Goal: Information Seeking & Learning: Check status

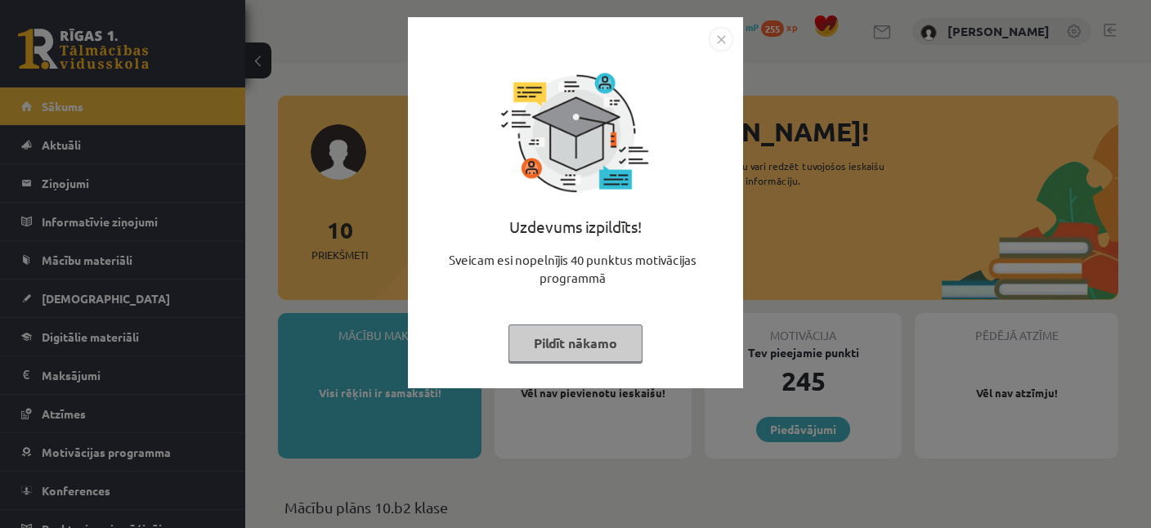
click at [719, 29] on img "Close" at bounding box center [721, 39] width 25 height 25
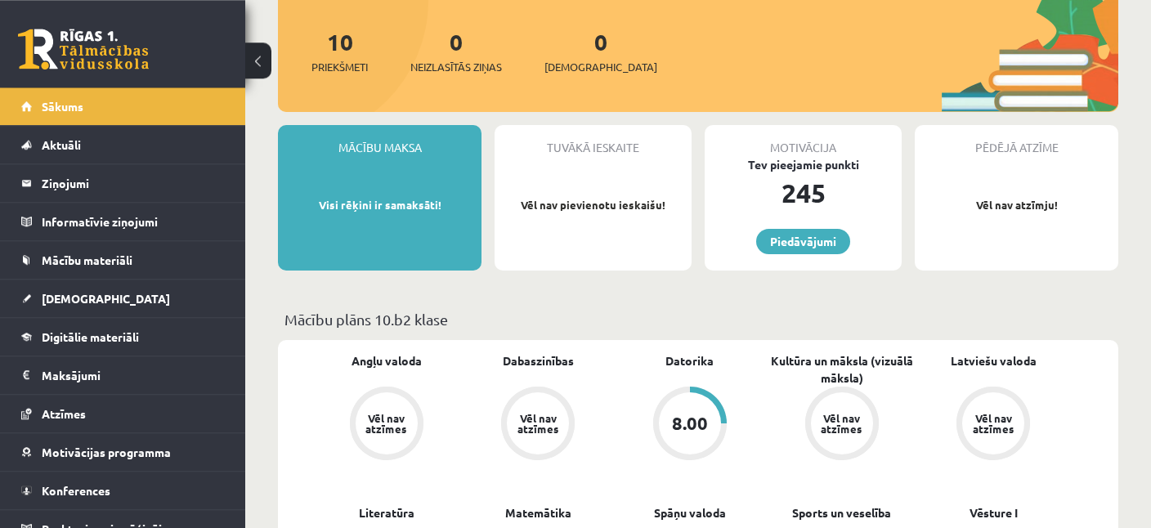
scroll to position [172, 0]
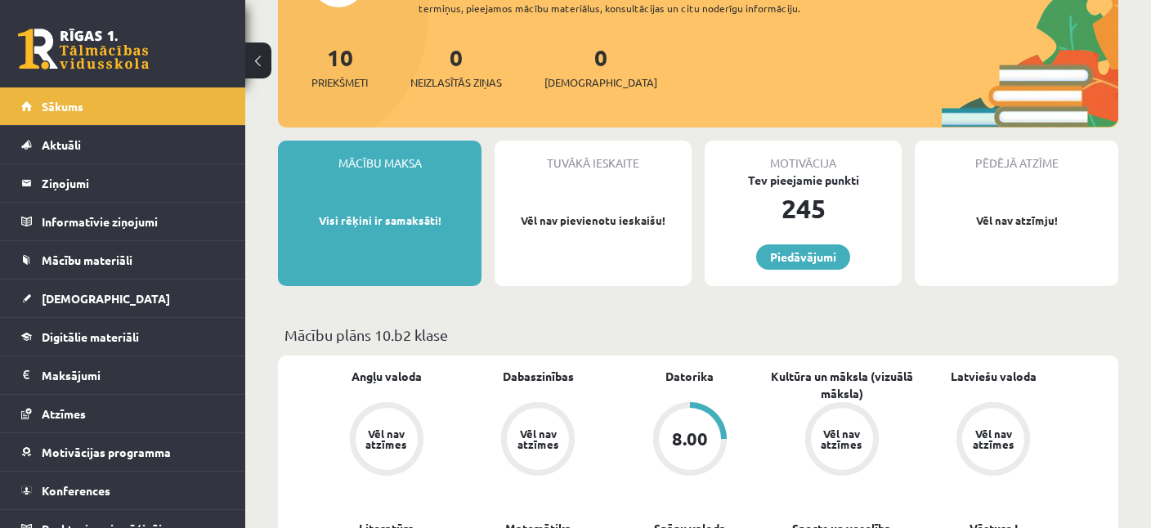
click at [1019, 210] on div "Pēdējā atzīme Vēl nav atzīmju!" at bounding box center [1017, 213] width 204 height 145
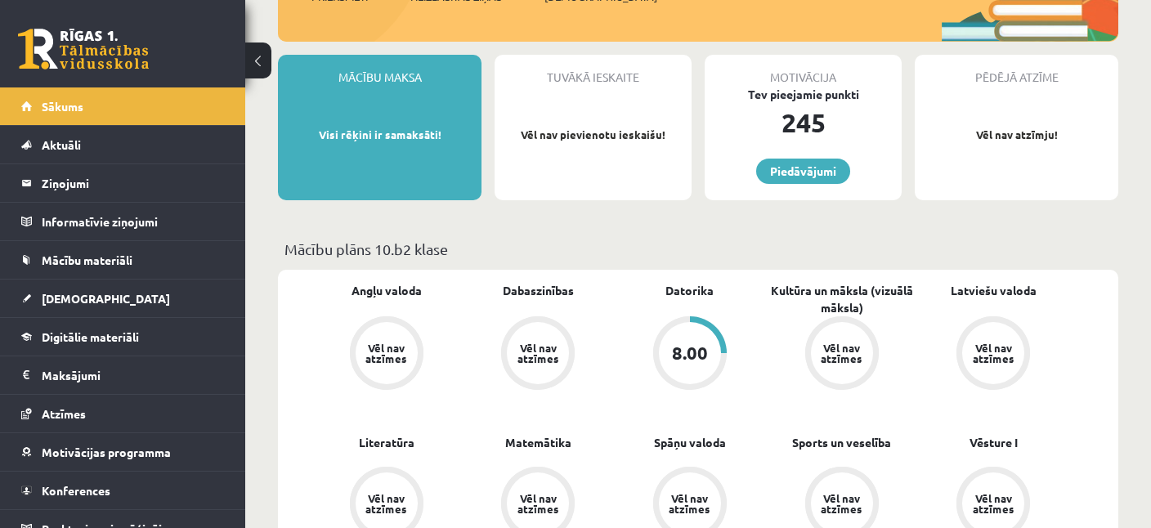
scroll to position [432, 0]
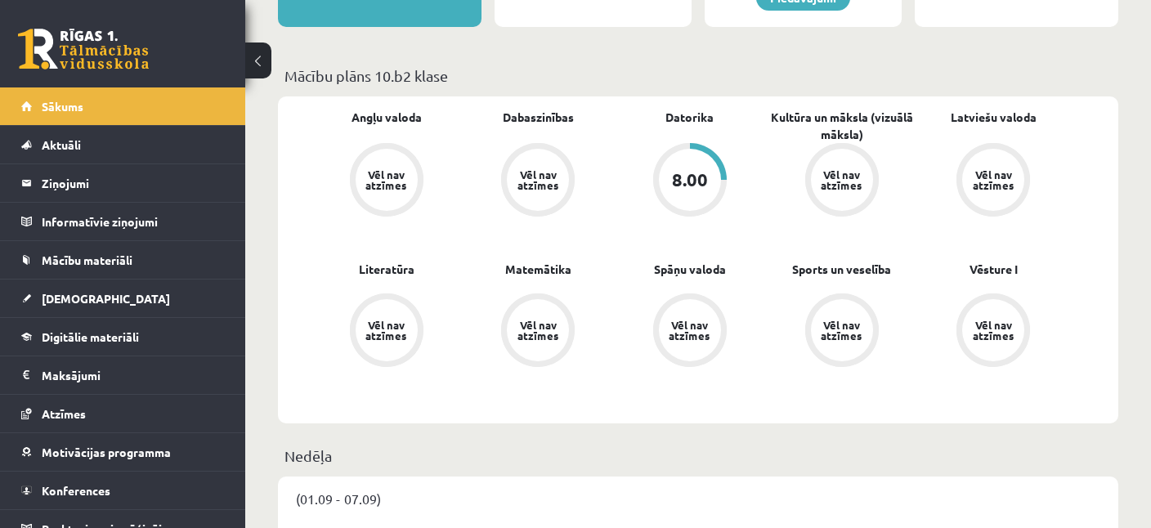
click at [675, 175] on div "8.00" at bounding box center [690, 180] width 36 height 18
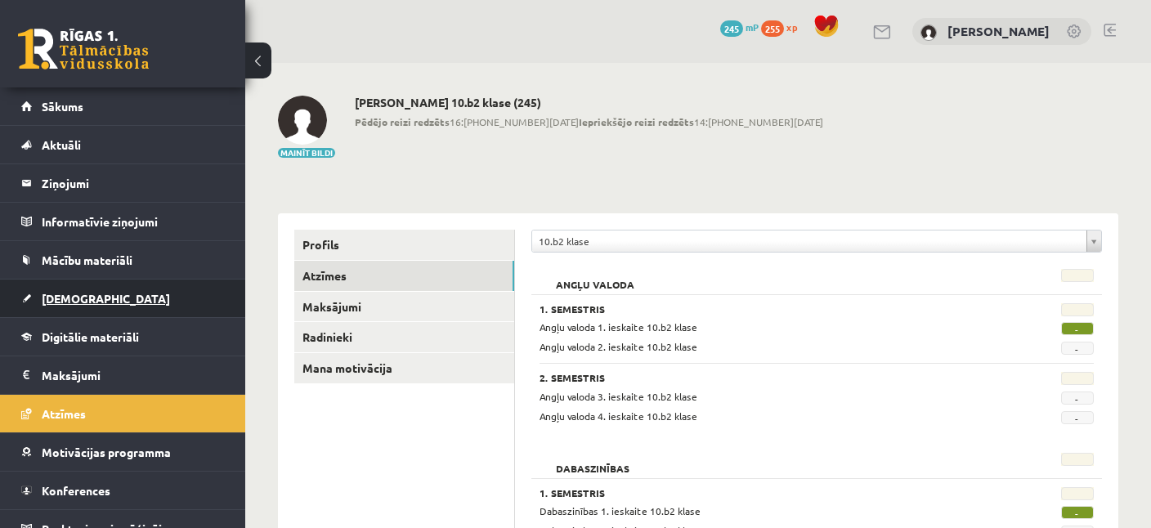
click at [66, 290] on link "[DEMOGRAPHIC_DATA]" at bounding box center [123, 299] width 204 height 38
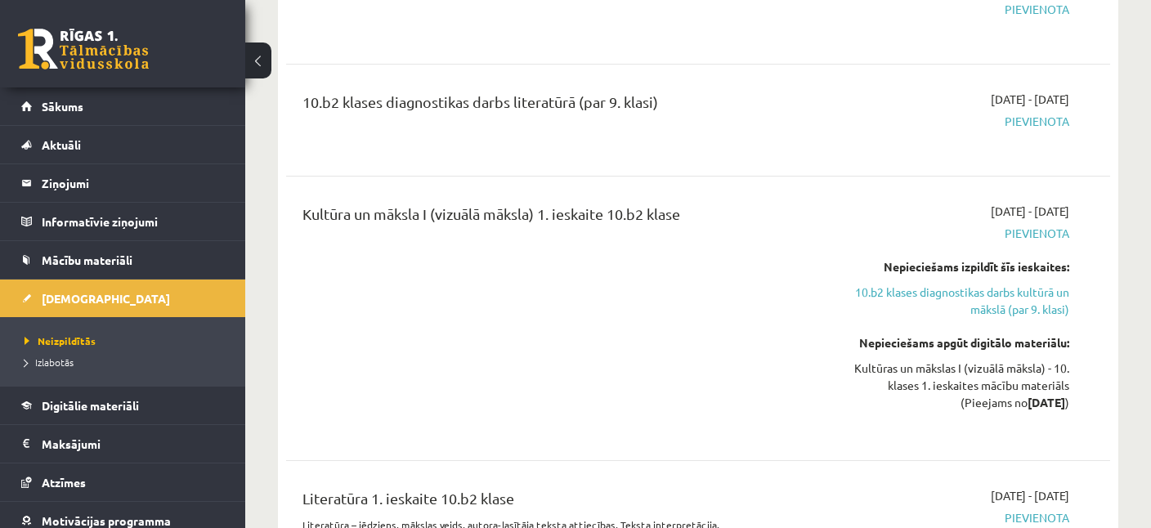
scroll to position [690, 0]
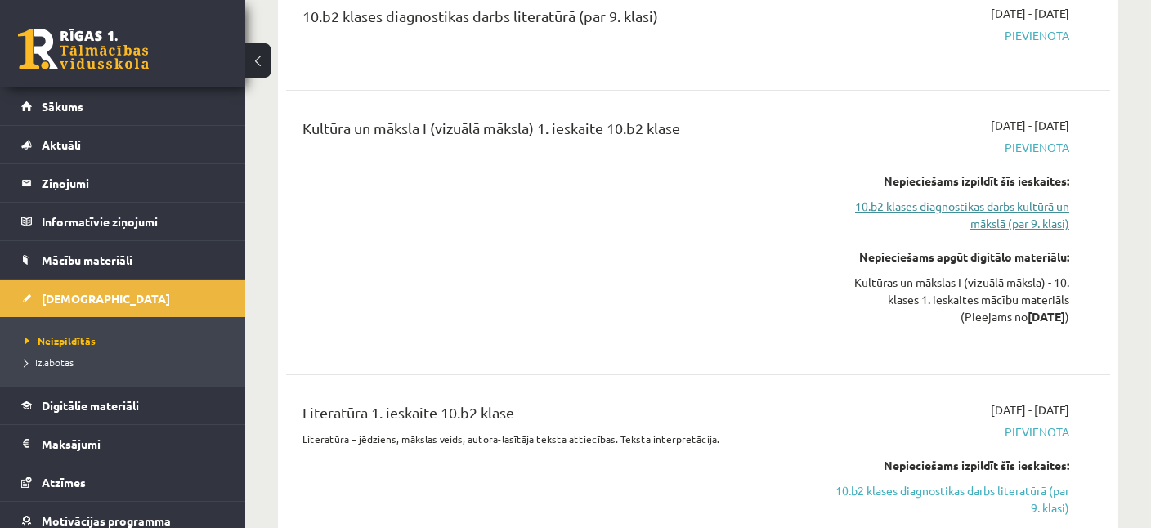
click at [1005, 208] on link "10.b2 klases diagnostikas darbs kultūrā un mākslā (par 9. klasi)" at bounding box center [949, 215] width 239 height 34
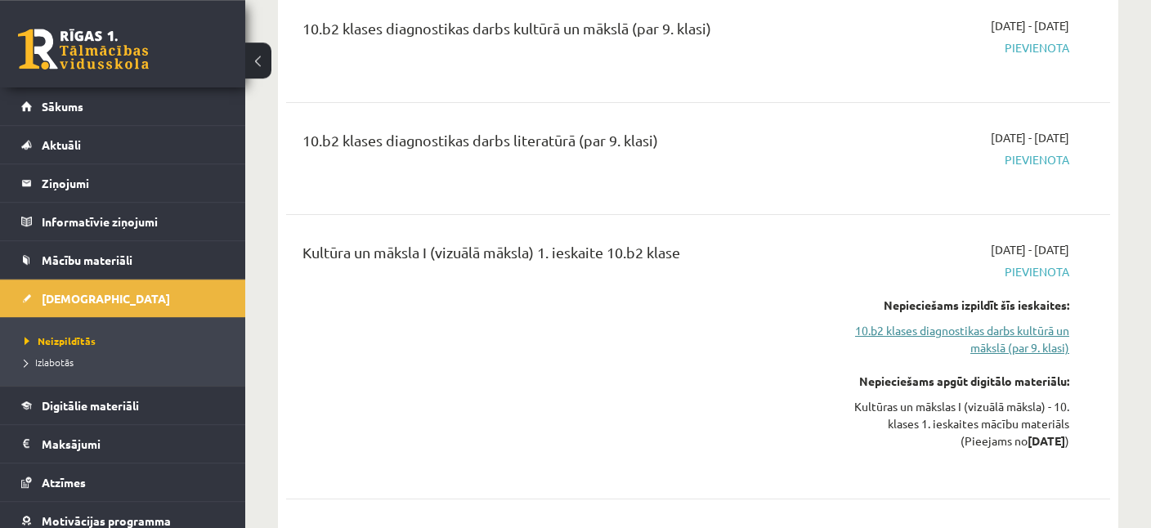
click at [996, 329] on link "10.b2 klases diagnostikas darbs kultūrā un mākslā (par 9. klasi)" at bounding box center [949, 339] width 239 height 34
click at [976, 413] on div "Kultūras un mākslas I (vizuālā māksla) - 10. klases 1. ieskaites mācību materiā…" at bounding box center [949, 423] width 239 height 51
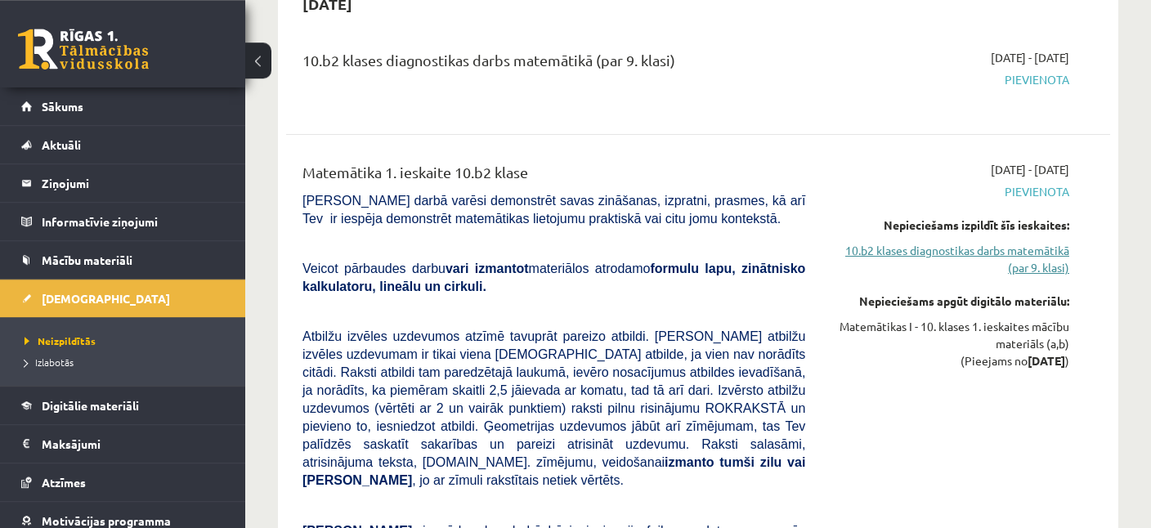
scroll to position [1515, 0]
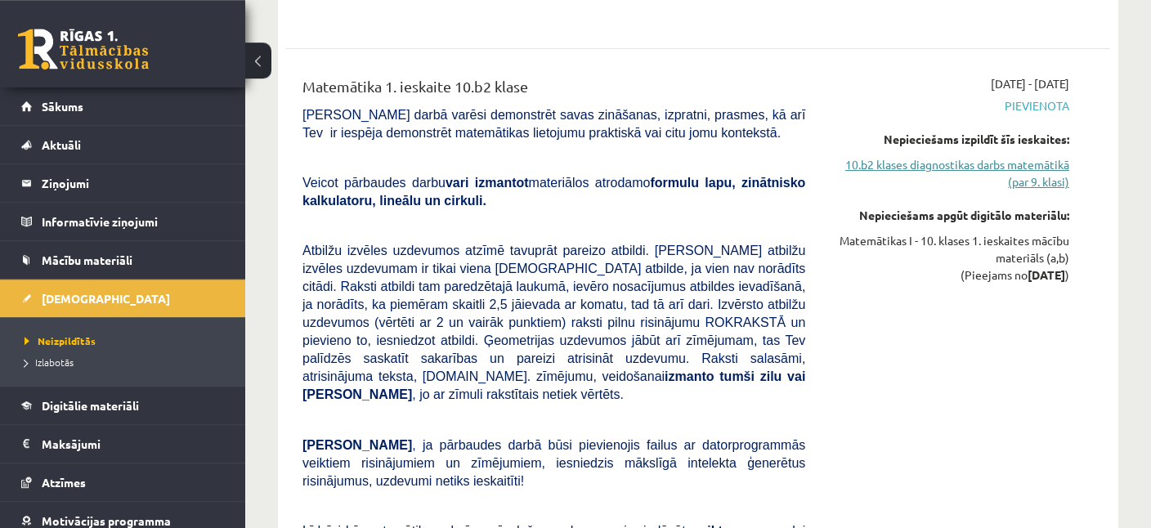
click at [1008, 171] on link "10.b2 klases diagnostikas darbs matemātikā (par 9. klasi)" at bounding box center [949, 173] width 239 height 34
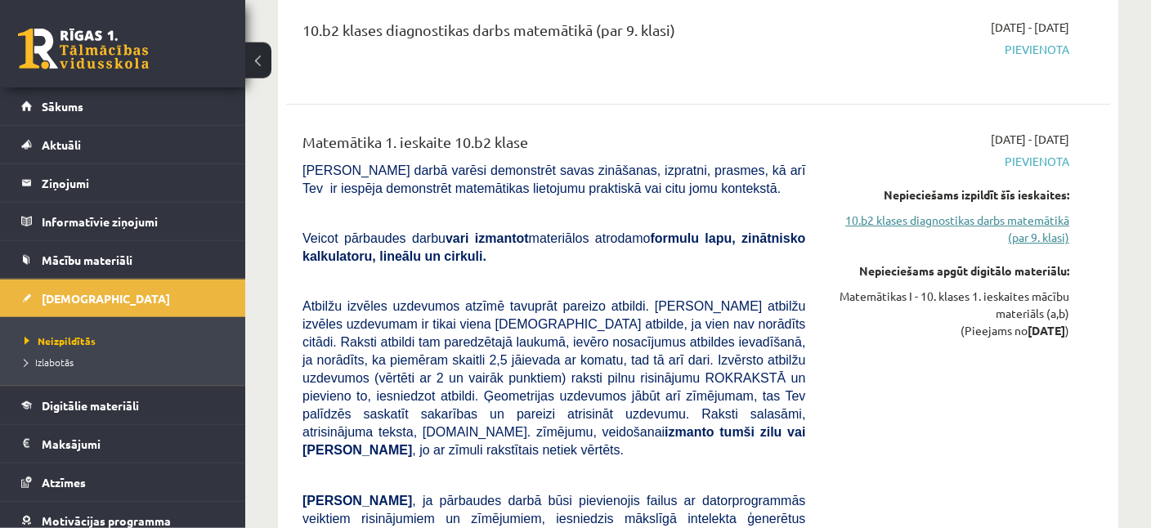
click at [990, 222] on link "10.b2 klases diagnostikas darbs matemātikā (par 9. klasi)" at bounding box center [949, 229] width 239 height 34
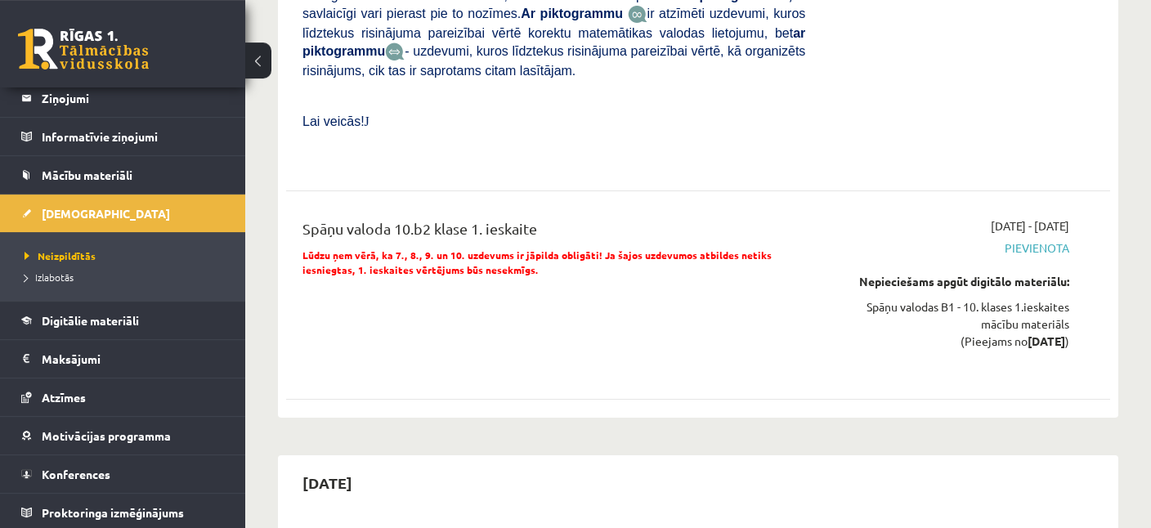
scroll to position [2071, 0]
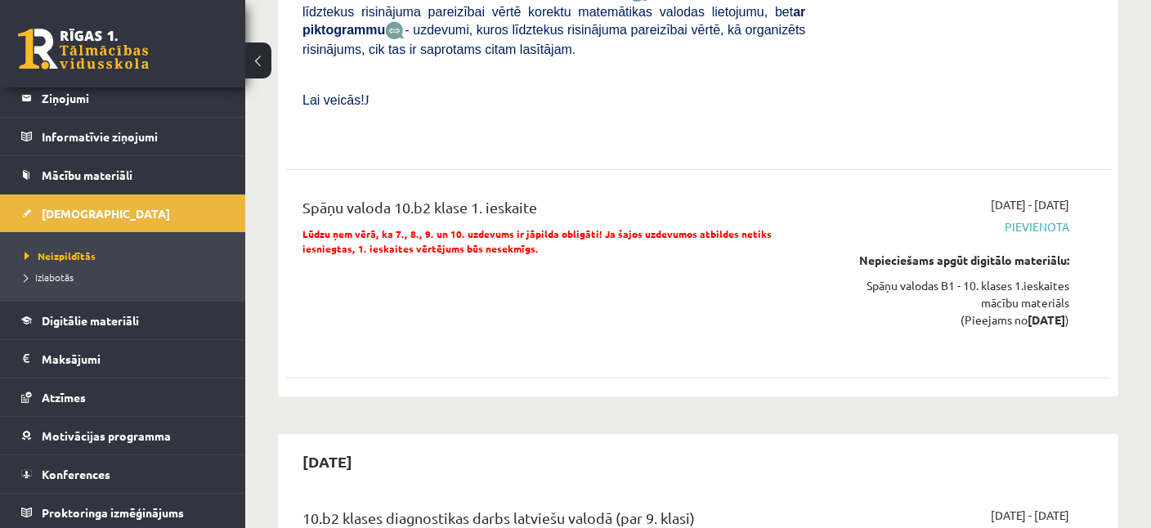
click at [1001, 278] on div "Spāņu valodas B1 - 10. klases 1.ieskaites mācību materiāls (Pieejams no [DATE] )" at bounding box center [949, 302] width 239 height 51
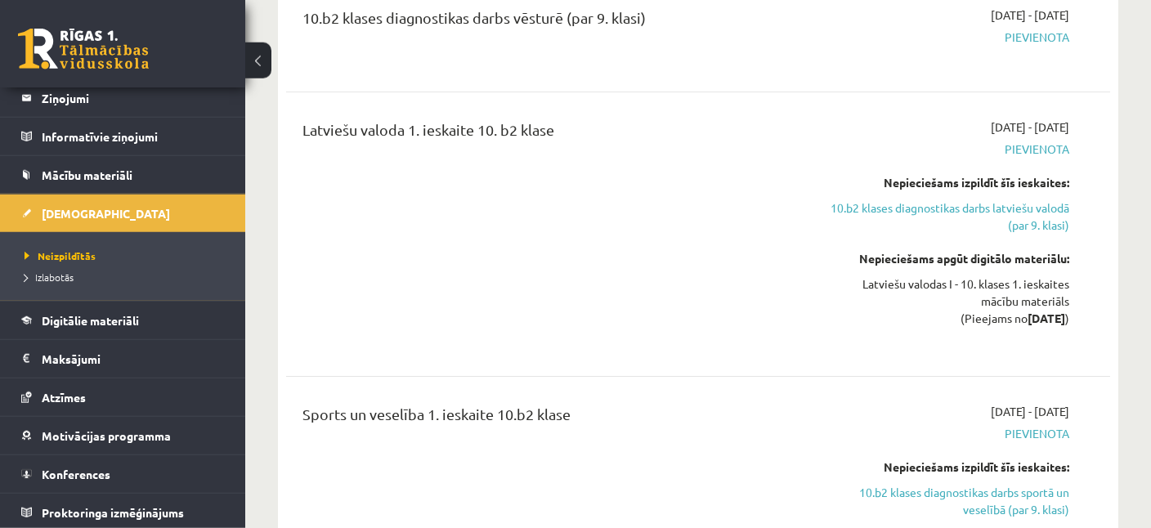
scroll to position [2762, 0]
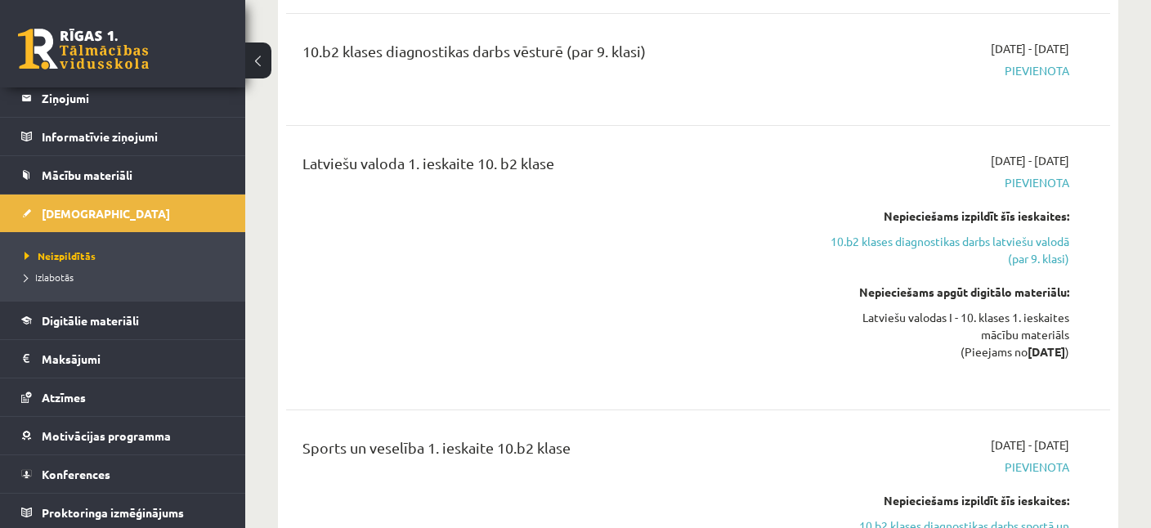
click at [1001, 309] on div "Latviešu valodas I - 10. klases 1. ieskaites mācību materiāls (Pieejams no [DAT…" at bounding box center [949, 334] width 239 height 51
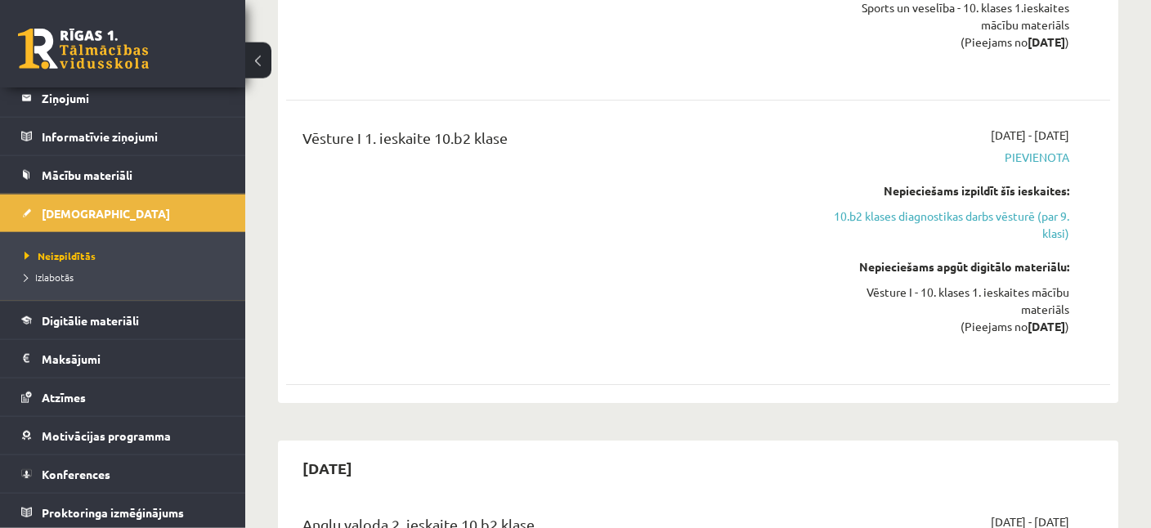
scroll to position [3366, 0]
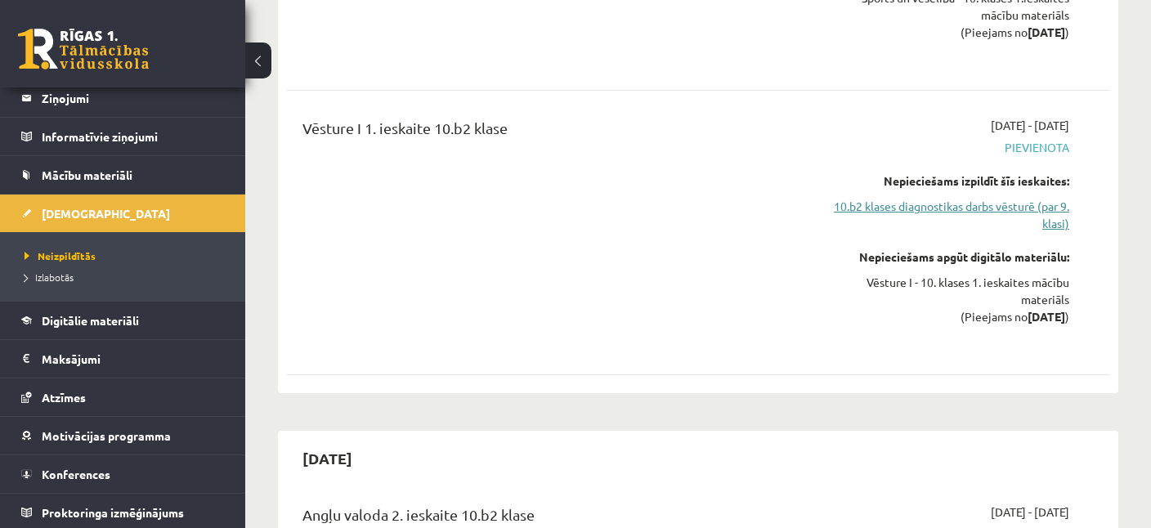
click at [972, 198] on link "10.b2 klases diagnostikas darbs vēsturē (par 9. klasi)" at bounding box center [949, 215] width 239 height 34
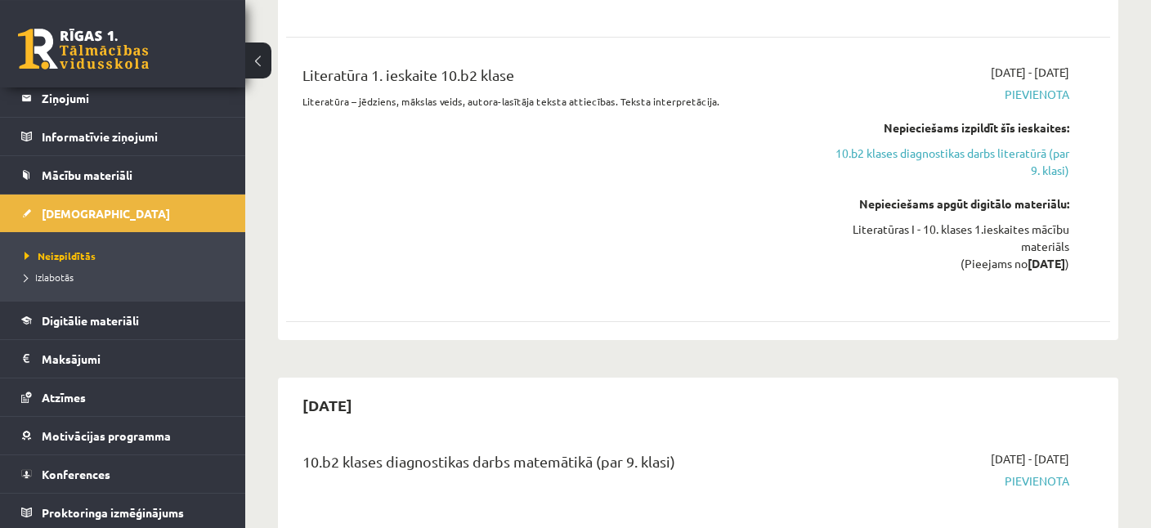
scroll to position [1036, 0]
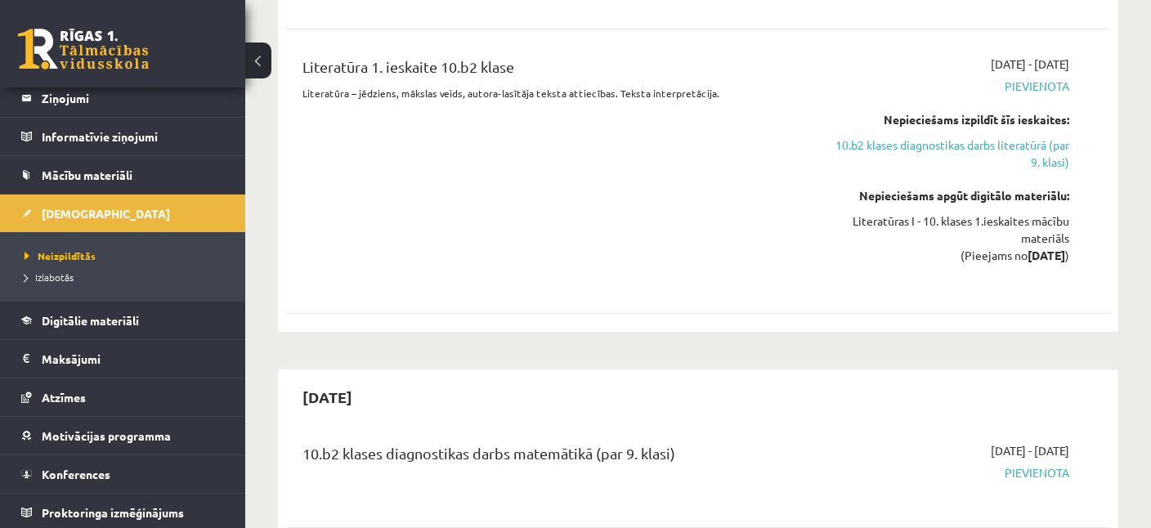
click at [996, 228] on div "Literatūras I - 10. klases 1.ieskaites mācību materiāls (Pieejams no [DATE] )" at bounding box center [949, 238] width 239 height 51
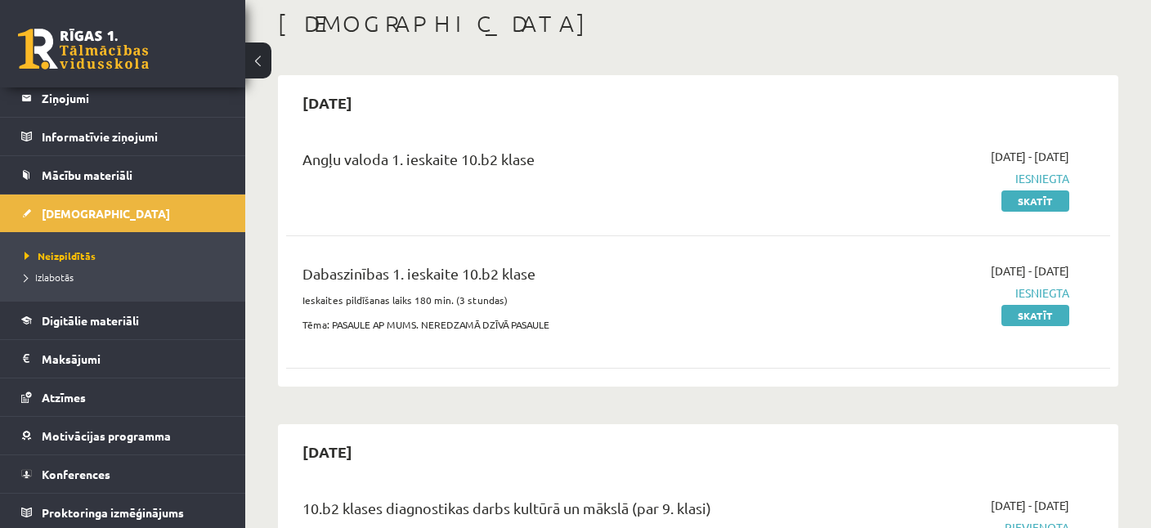
scroll to position [0, 0]
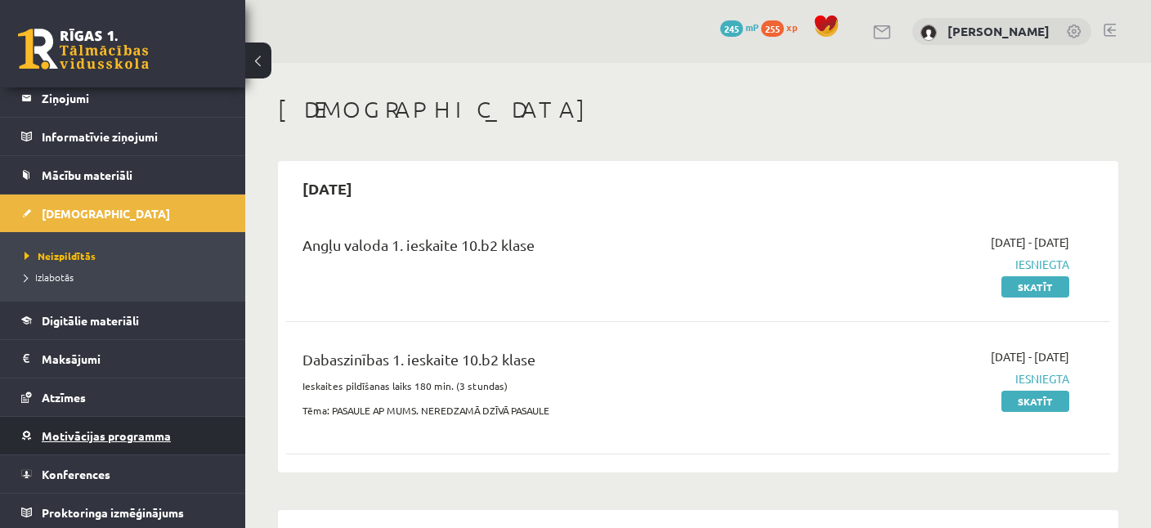
click at [65, 421] on link "Motivācijas programma" at bounding box center [123, 436] width 204 height 38
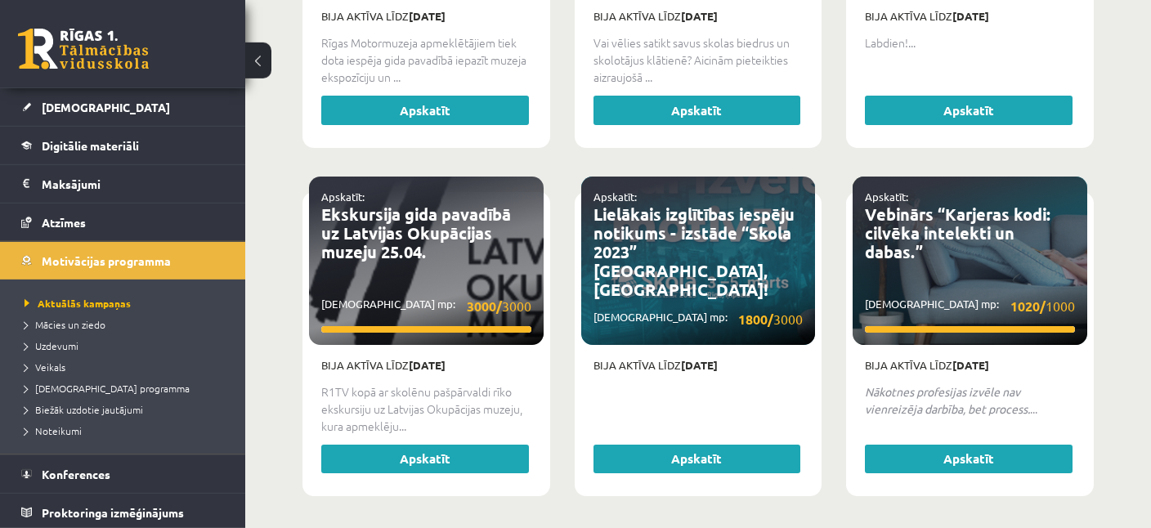
scroll to position [3425, 0]
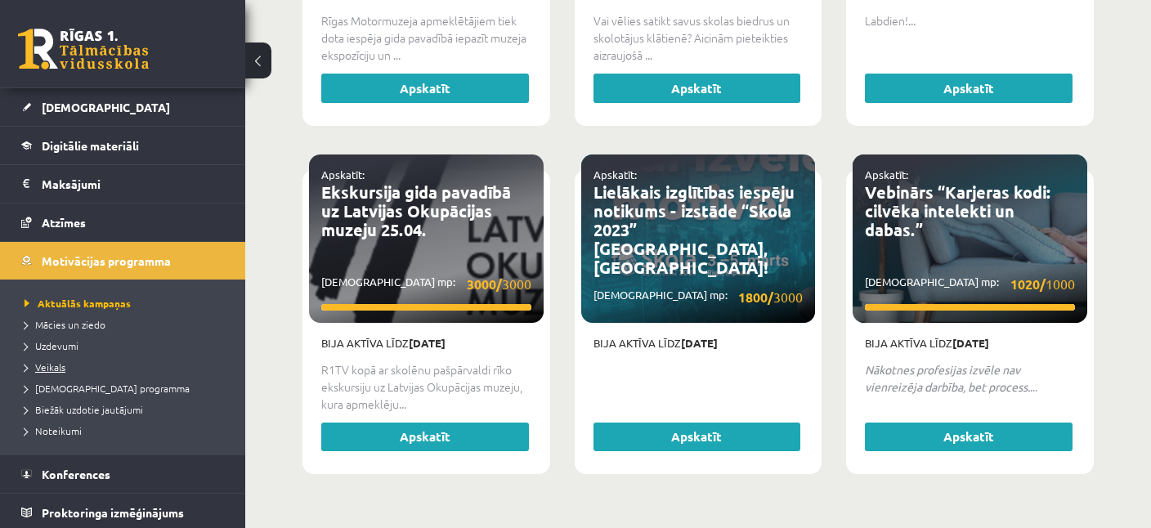
click at [49, 365] on span "Veikals" at bounding box center [45, 366] width 41 height 13
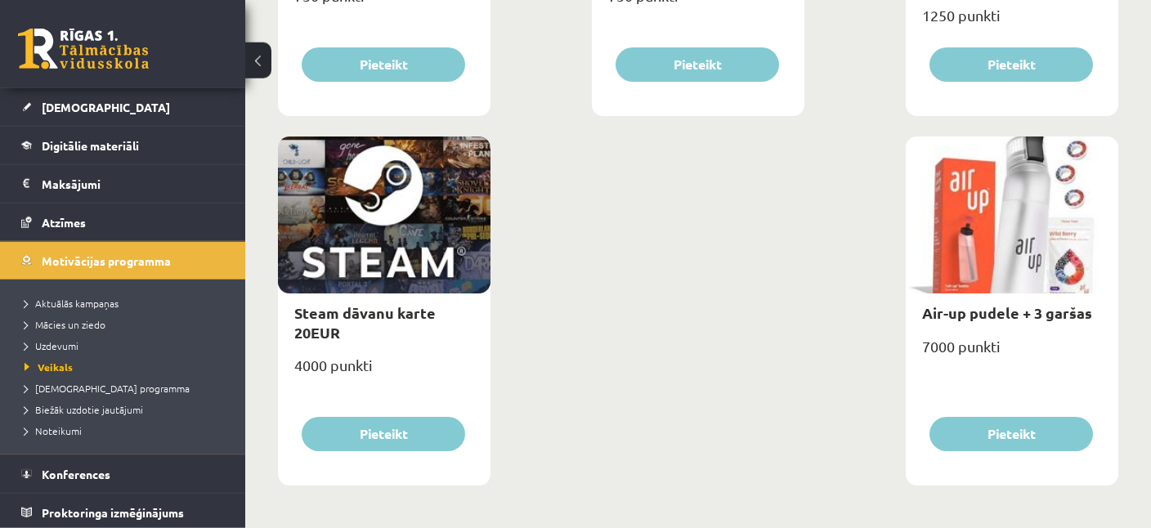
scroll to position [2722, 0]
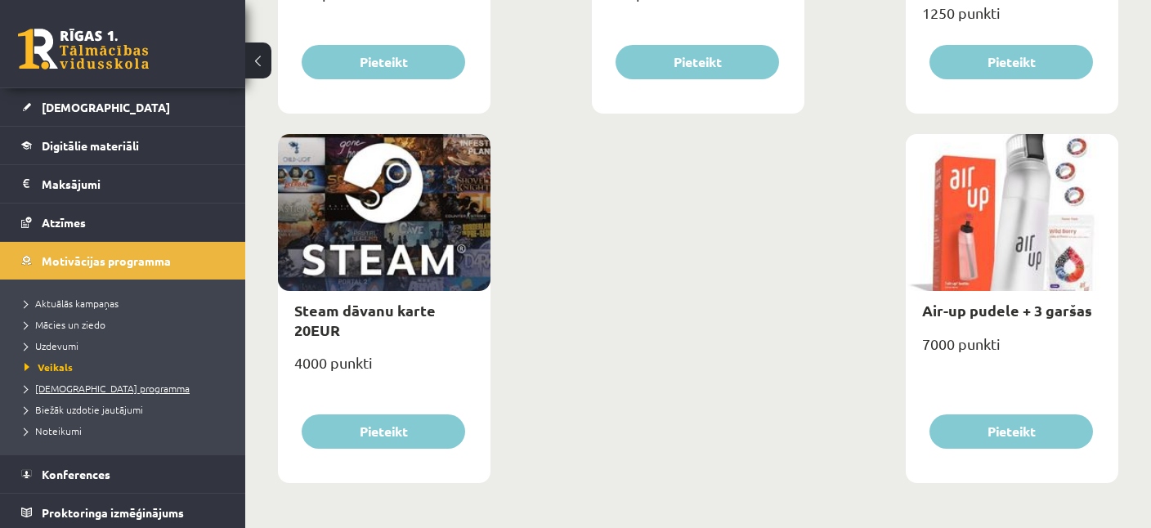
click at [100, 386] on span "[DEMOGRAPHIC_DATA] programma" at bounding box center [107, 388] width 165 height 13
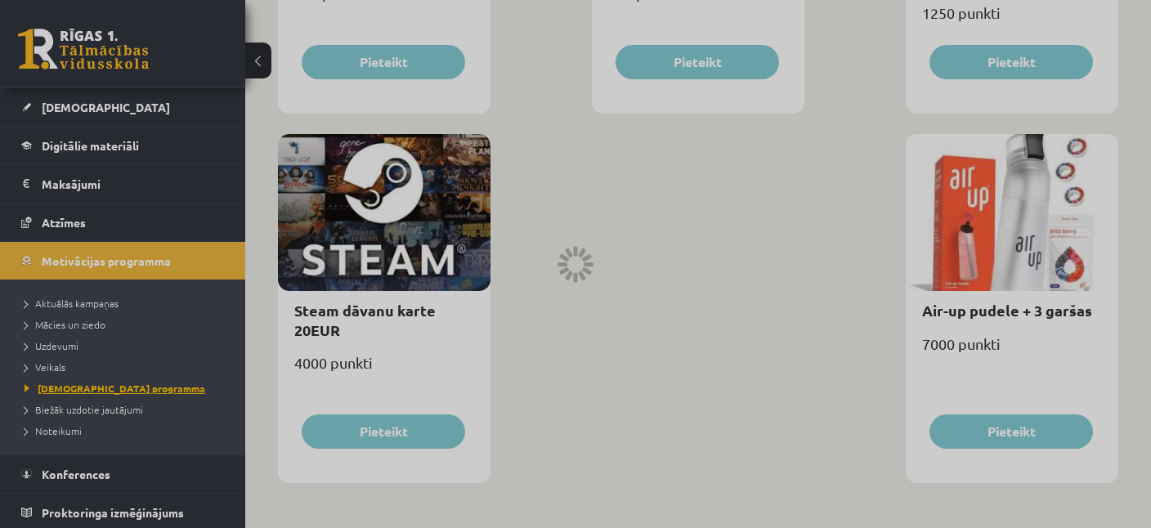
scroll to position [191, 0]
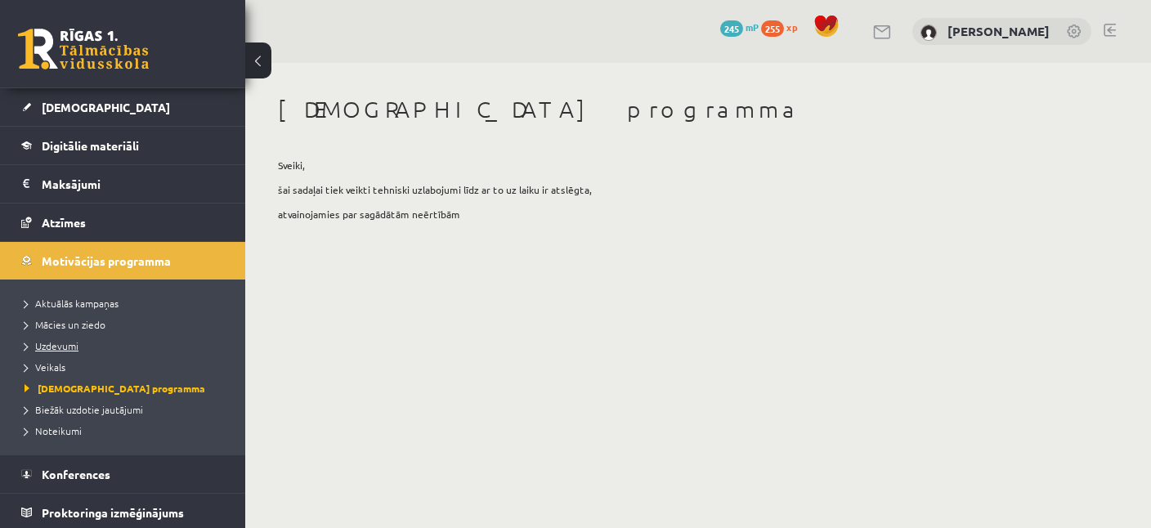
click at [66, 340] on span "Uzdevumi" at bounding box center [52, 345] width 54 height 13
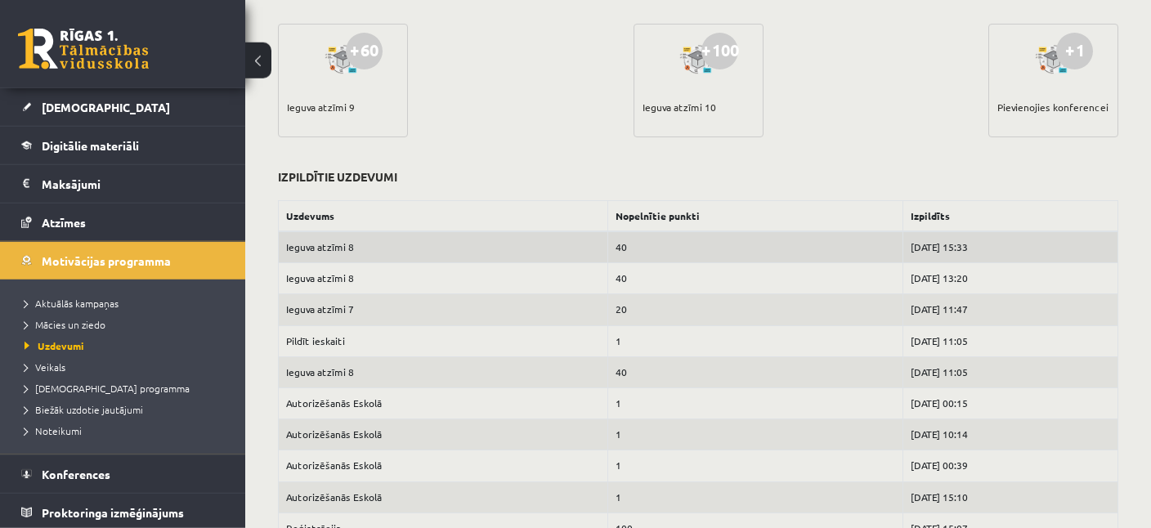
scroll to position [723, 0]
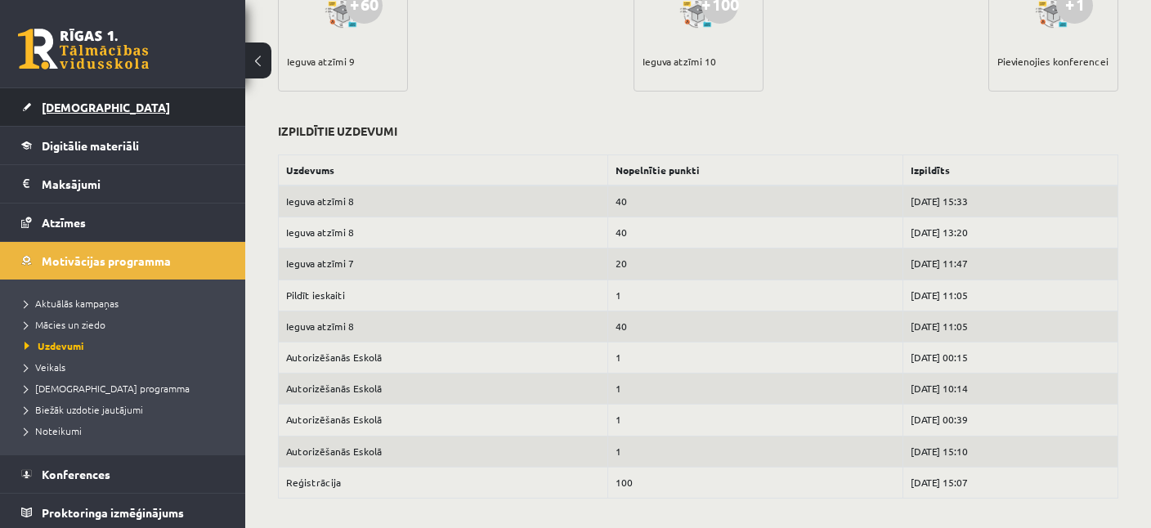
click at [65, 101] on span "[DEMOGRAPHIC_DATA]" at bounding box center [106, 107] width 128 height 15
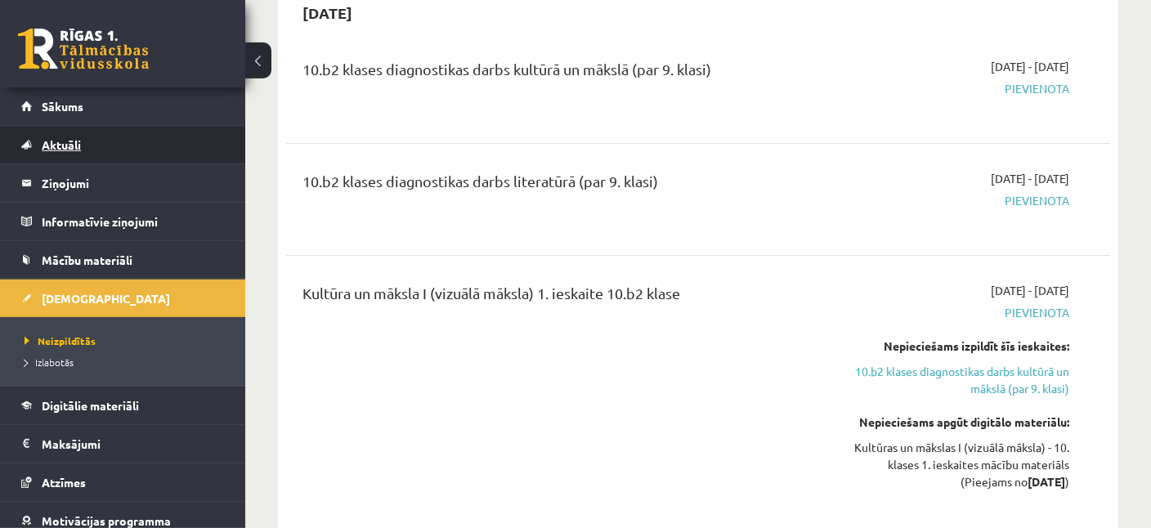
scroll to position [463, 0]
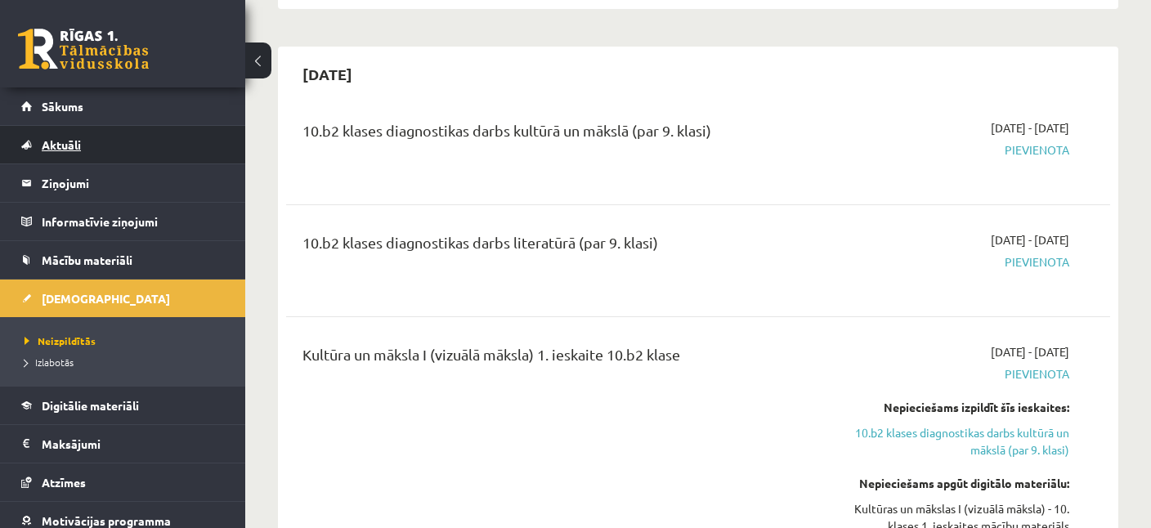
click at [60, 141] on span "Aktuāli" at bounding box center [61, 144] width 39 height 15
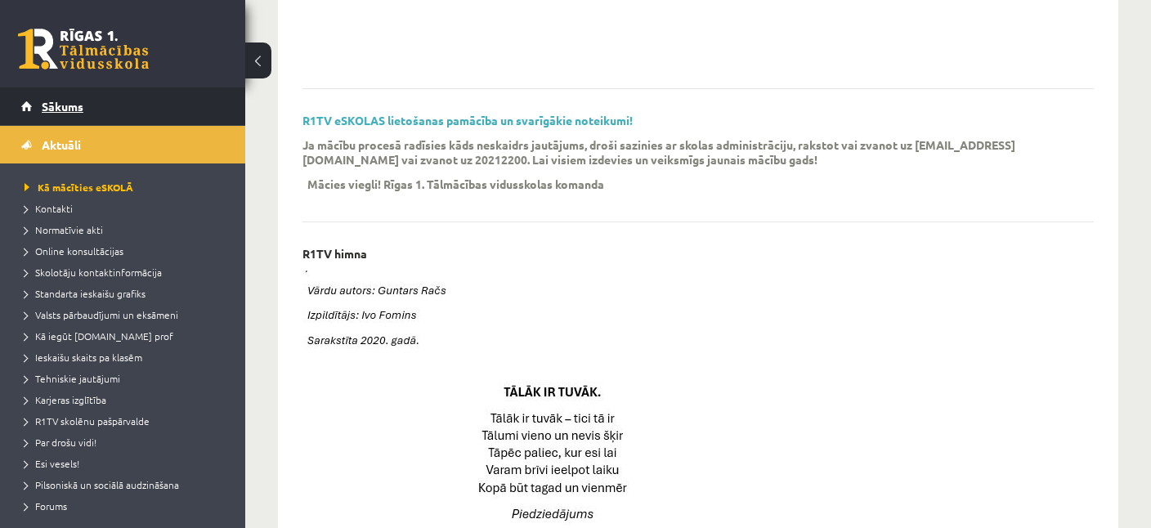
click at [62, 102] on span "Sākums" at bounding box center [63, 106] width 42 height 15
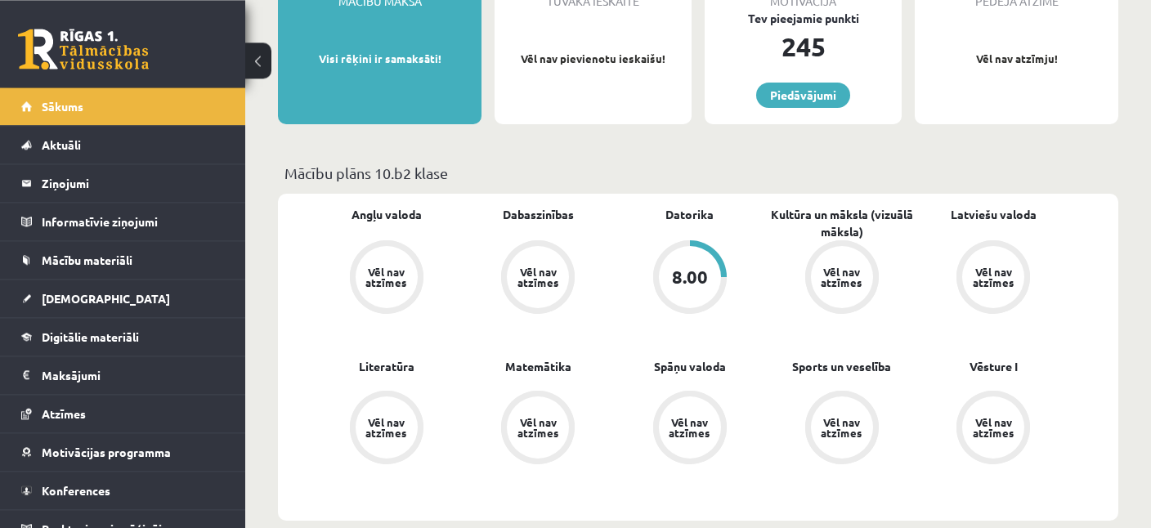
scroll to position [345, 0]
